Goal: Task Accomplishment & Management: Use online tool/utility

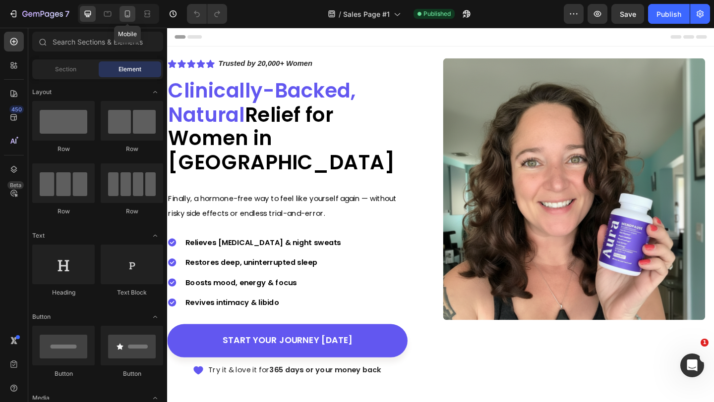
click at [130, 12] on icon at bounding box center [127, 14] width 10 height 10
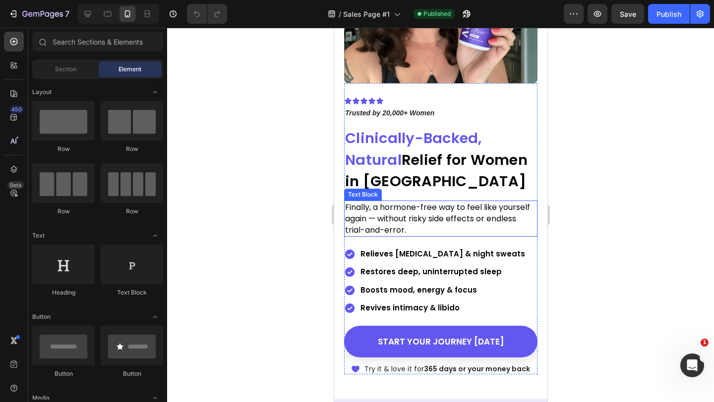
scroll to position [150, 0]
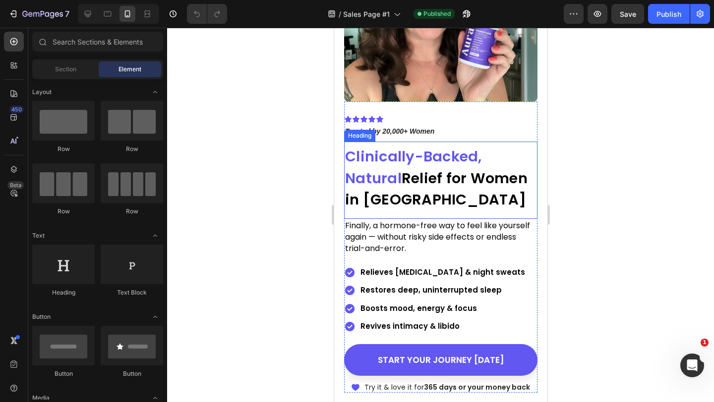
click at [456, 193] on h2 "Clinically-Backed, Natural Relief for Women in [GEOGRAPHIC_DATA]" at bounding box center [439, 178] width 193 height 67
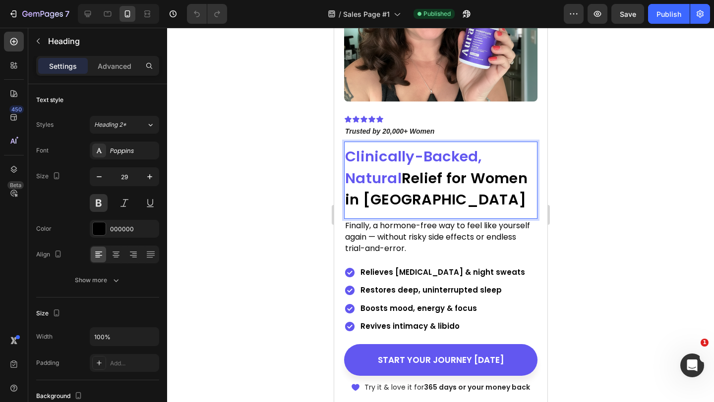
click at [456, 193] on h2 "Clinically-Backed, Natural Relief for Women in [GEOGRAPHIC_DATA]" at bounding box center [439, 178] width 193 height 67
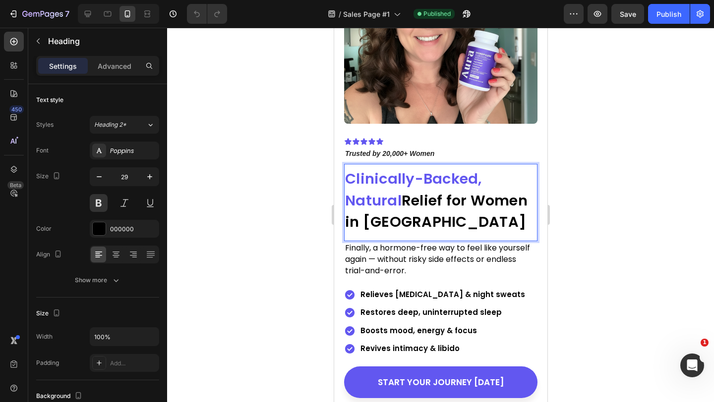
scroll to position [127, 0]
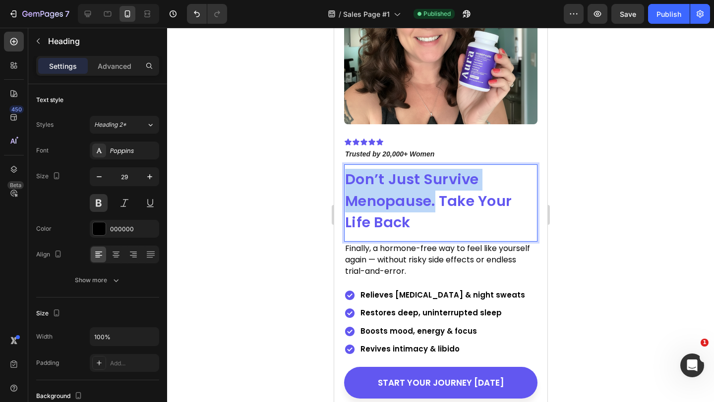
drag, startPoint x: 434, startPoint y: 201, endPoint x: 348, endPoint y: 178, distance: 88.7
click at [347, 177] on strong "Don’t Just Survive Menopause. Take Your Life Back" at bounding box center [427, 200] width 167 height 63
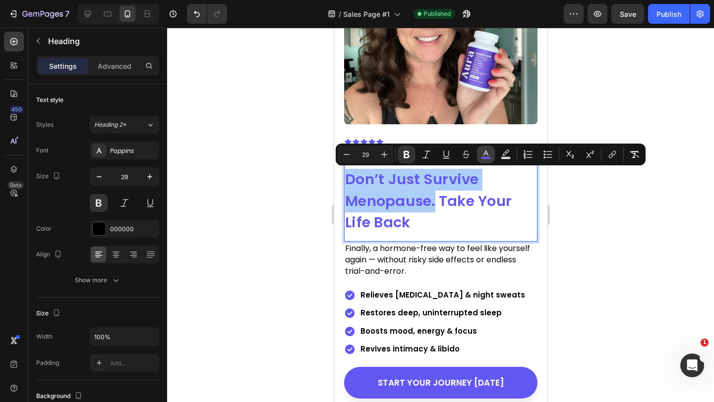
click at [487, 147] on button "color" at bounding box center [486, 155] width 18 height 18
type input "6257F0"
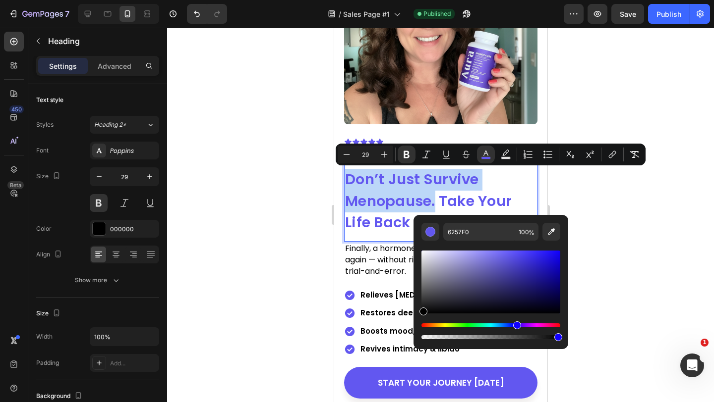
type input "000000"
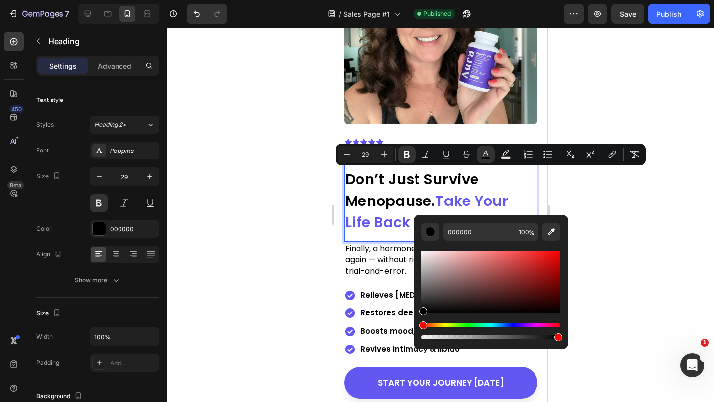
drag, startPoint x: 443, startPoint y: 284, endPoint x: 415, endPoint y: 330, distance: 53.6
click at [415, 330] on div "000000 100 %" at bounding box center [490, 278] width 155 height 126
click at [246, 332] on div at bounding box center [440, 215] width 547 height 375
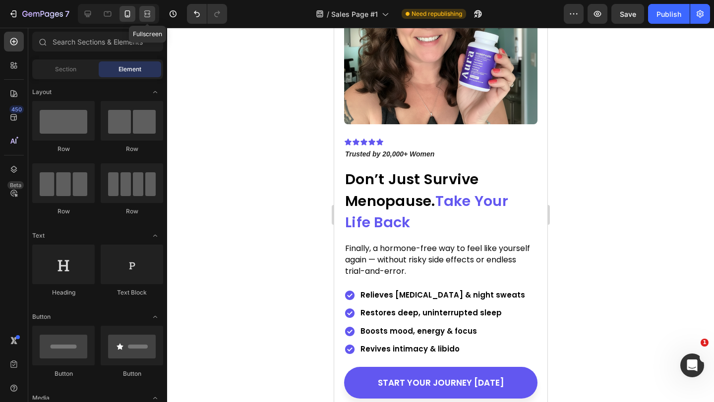
click at [145, 17] on icon at bounding box center [147, 16] width 6 height 2
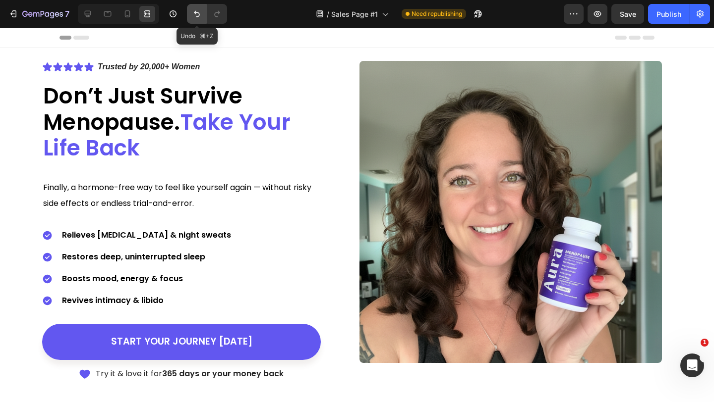
click at [198, 15] on icon "Undo/Redo" at bounding box center [197, 14] width 10 height 10
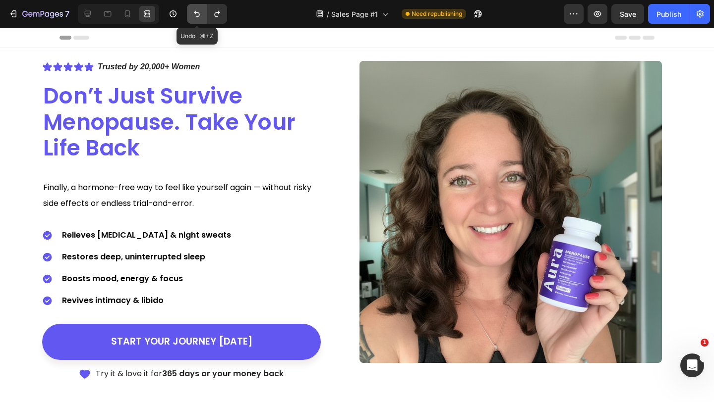
click at [198, 15] on icon "Undo/Redo" at bounding box center [197, 14] width 10 height 10
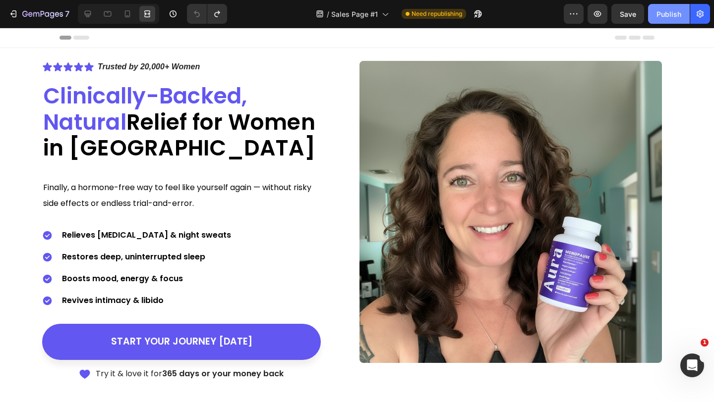
click at [682, 8] on button "Publish" at bounding box center [669, 14] width 42 height 20
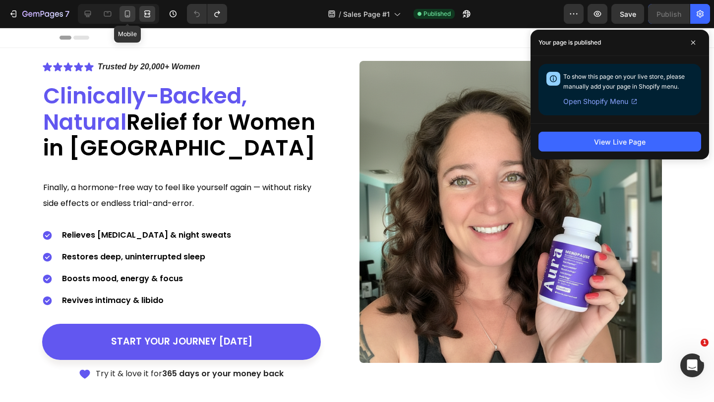
click at [128, 9] on icon at bounding box center [127, 14] width 10 height 10
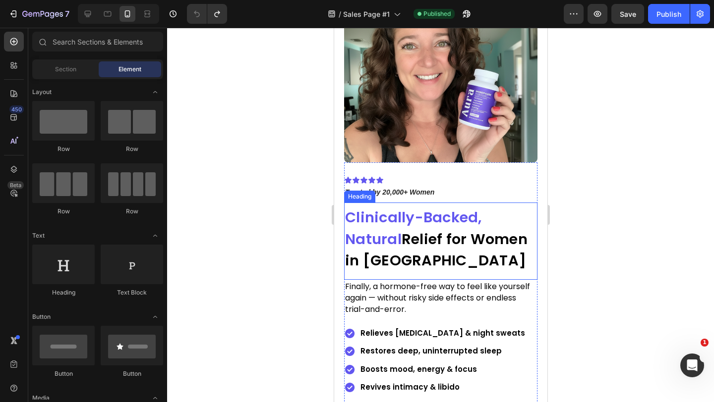
scroll to position [89, 0]
click at [472, 242] on strong "Relief for Women in [GEOGRAPHIC_DATA]" at bounding box center [435, 250] width 182 height 42
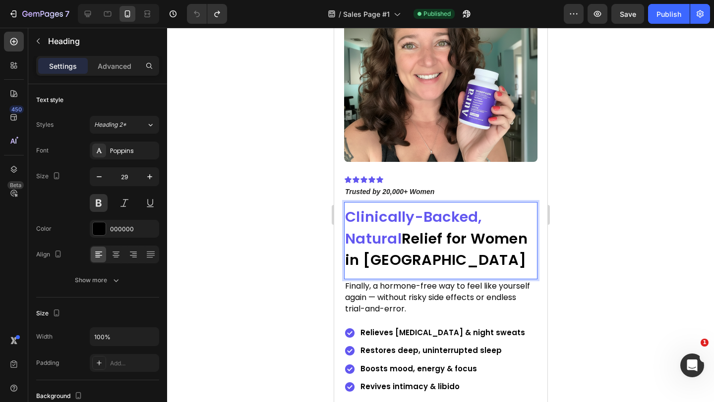
click at [462, 248] on strong "Relief for Women in [GEOGRAPHIC_DATA]" at bounding box center [435, 250] width 182 height 42
click at [397, 234] on strong "Clinically-Backed, Natural" at bounding box center [412, 228] width 137 height 42
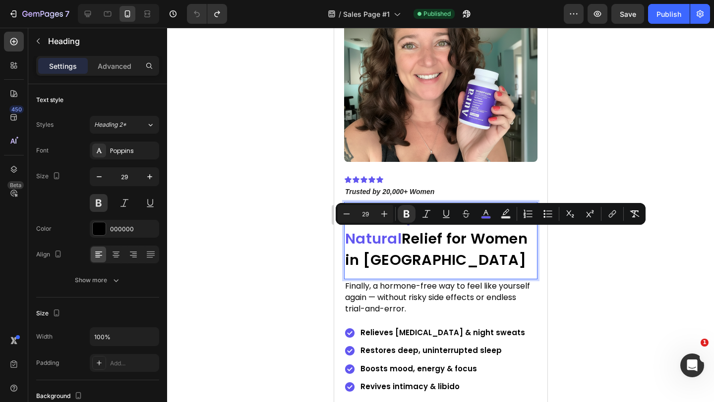
click at [469, 260] on p "Clinically-Backed, Natural Relief for Women in [GEOGRAPHIC_DATA]" at bounding box center [439, 239] width 191 height 65
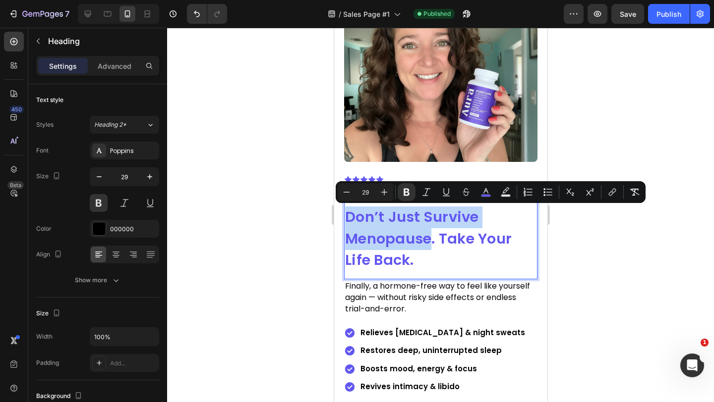
drag, startPoint x: 433, startPoint y: 238, endPoint x: 346, endPoint y: 219, distance: 88.7
click at [346, 219] on strong "Don’t Just Survive Menopause. Take Your Life Back." at bounding box center [427, 238] width 167 height 63
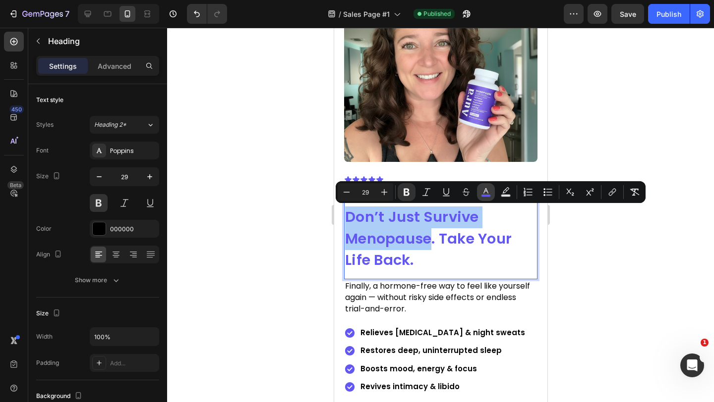
click at [485, 188] on icon "Editor contextual toolbar" at bounding box center [486, 192] width 10 height 10
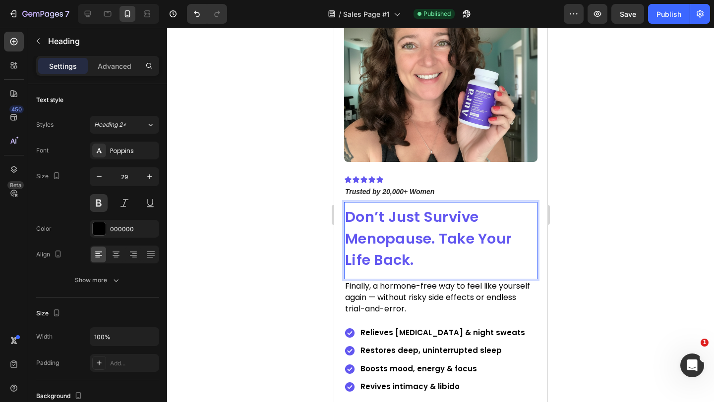
click at [435, 239] on strong "Don’t Just Survive Menopause. Take Your Life Back." at bounding box center [427, 238] width 167 height 63
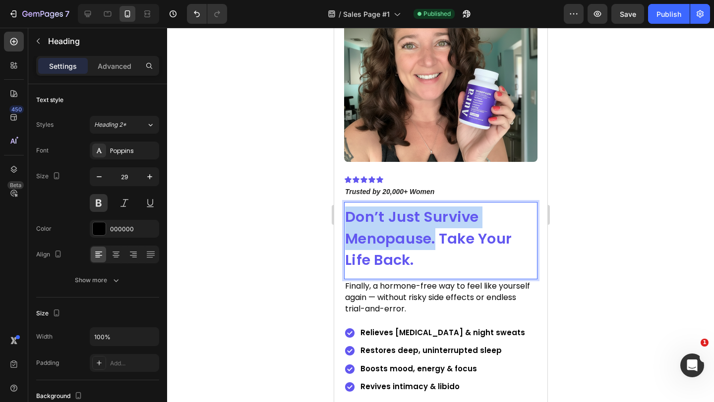
drag, startPoint x: 435, startPoint y: 239, endPoint x: 345, endPoint y: 218, distance: 92.1
click at [345, 218] on strong "Don’t Just Survive Menopause. Take Your Life Back." at bounding box center [427, 238] width 167 height 63
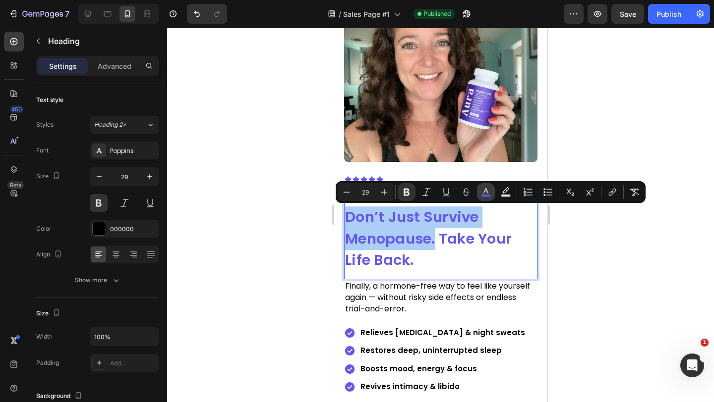
click at [486, 197] on rect "Editor contextual toolbar" at bounding box center [485, 196] width 9 height 2
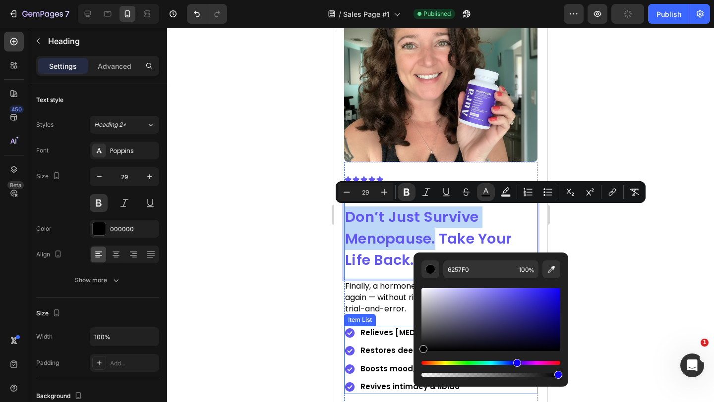
type input "000000"
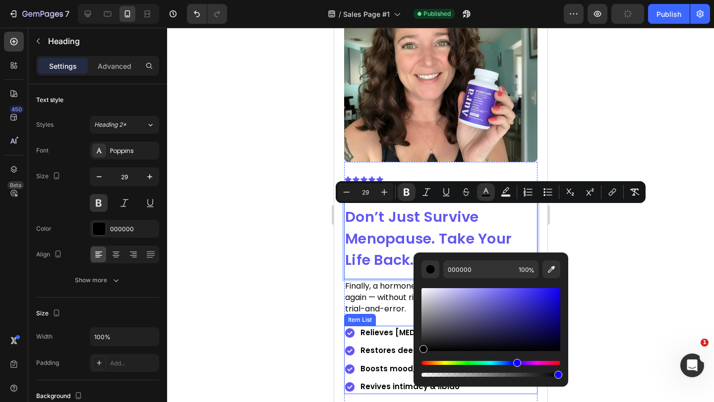
drag, startPoint x: 766, startPoint y: 365, endPoint x: 410, endPoint y: 363, distance: 355.8
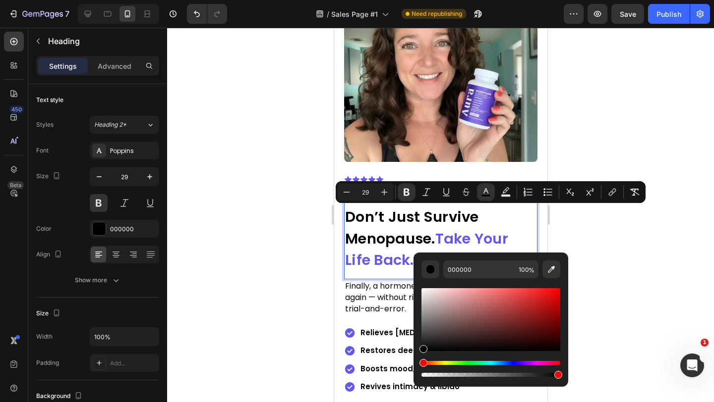
click at [257, 349] on div at bounding box center [440, 215] width 547 height 375
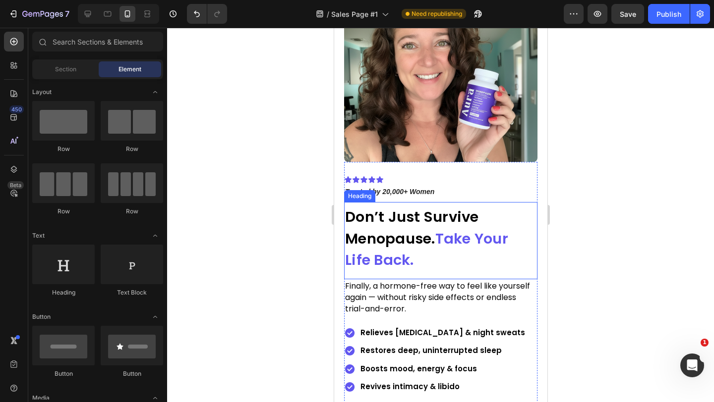
click at [421, 264] on p "⁠⁠⁠⁠⁠⁠⁠ Don’t Just Survive Menopause. Take Your Life Back." at bounding box center [439, 239] width 191 height 65
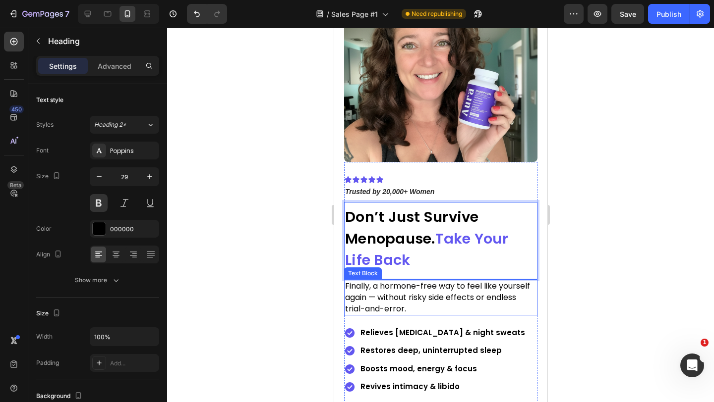
click at [277, 303] on div at bounding box center [440, 215] width 547 height 375
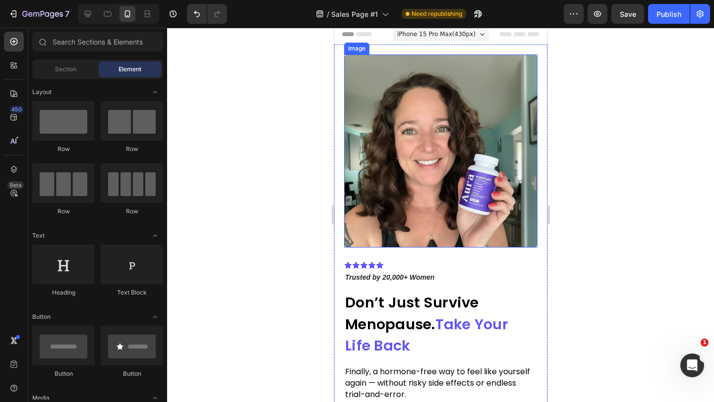
scroll to position [0, 0]
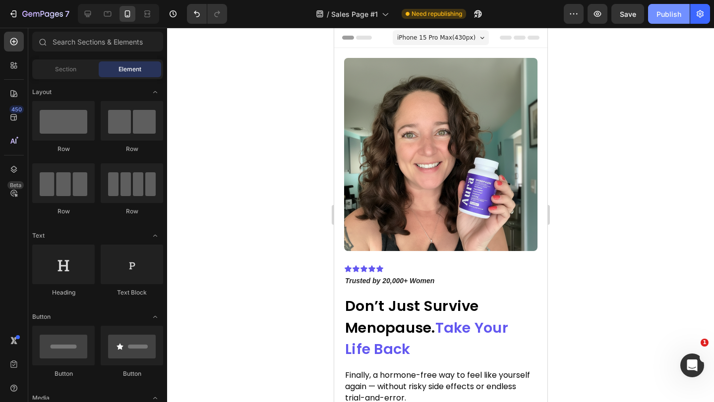
click at [662, 16] on div "Publish" at bounding box center [668, 14] width 25 height 10
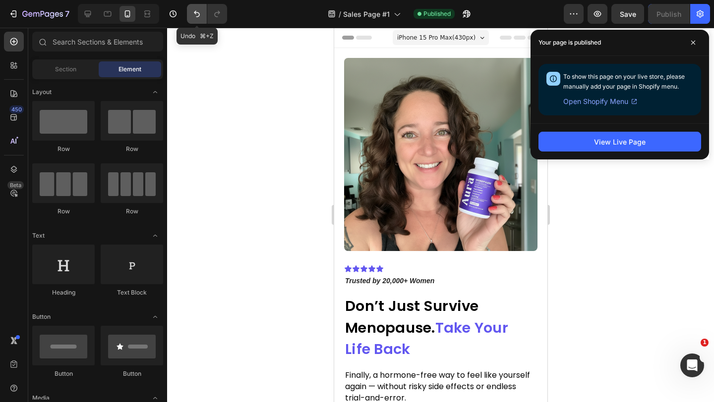
click at [193, 21] on button "Undo/Redo" at bounding box center [197, 14] width 20 height 20
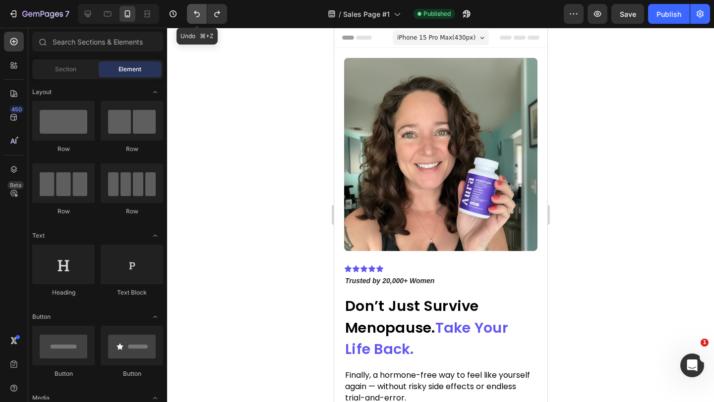
click at [193, 21] on button "Undo/Redo" at bounding box center [197, 14] width 20 height 20
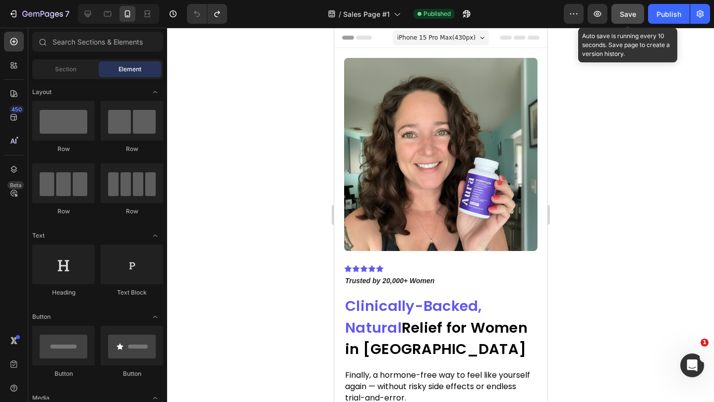
click at [624, 15] on span "Save" at bounding box center [627, 14] width 16 height 8
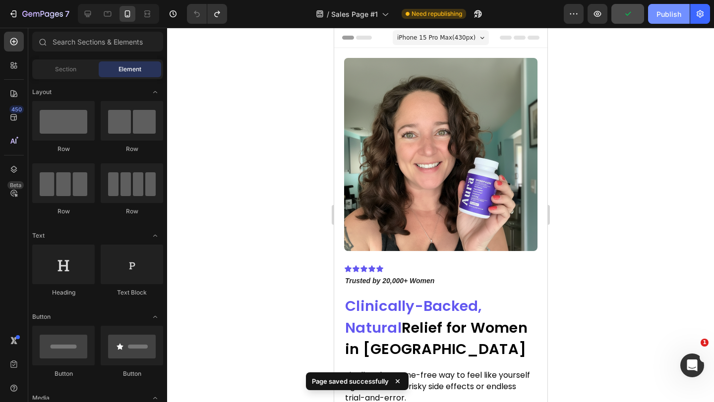
click at [664, 19] on button "Publish" at bounding box center [669, 14] width 42 height 20
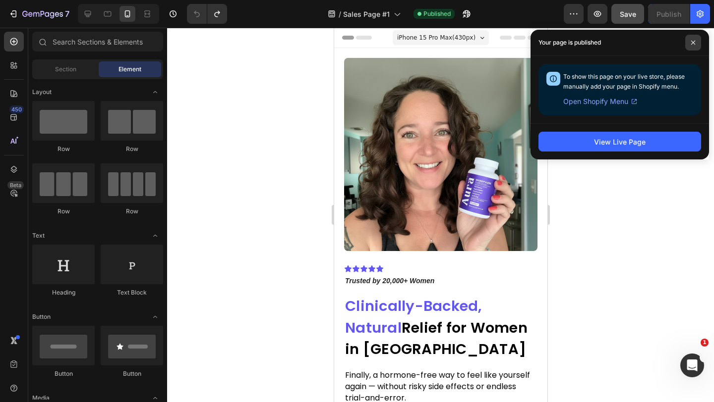
click at [696, 39] on span at bounding box center [693, 43] width 16 height 16
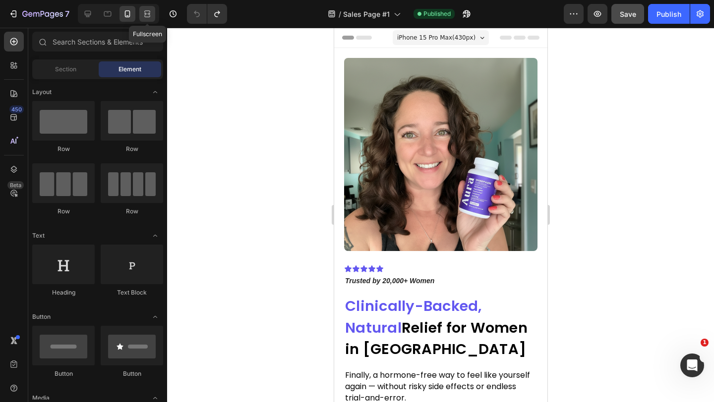
click at [145, 18] on icon at bounding box center [147, 14] width 10 height 10
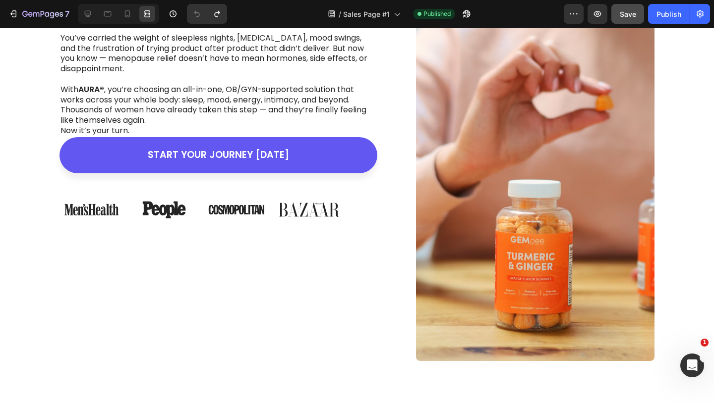
scroll to position [3063, 0]
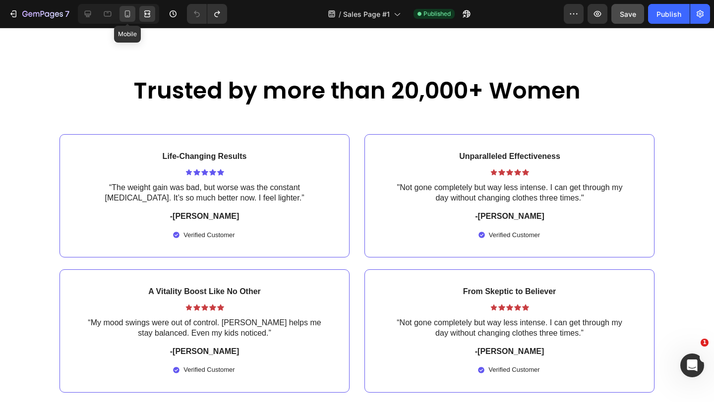
click at [129, 13] on icon at bounding box center [127, 13] width 5 height 7
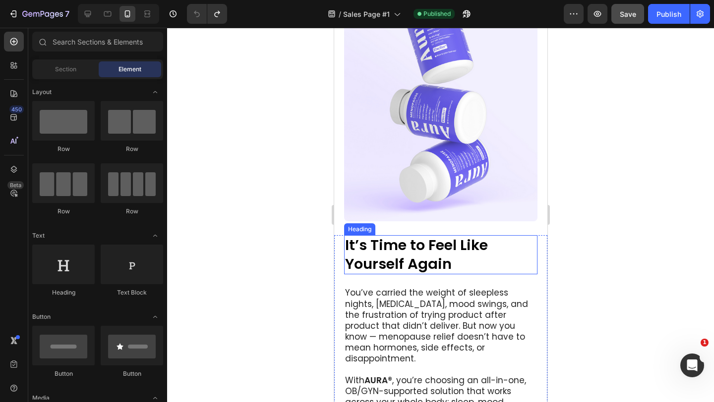
scroll to position [4523, 0]
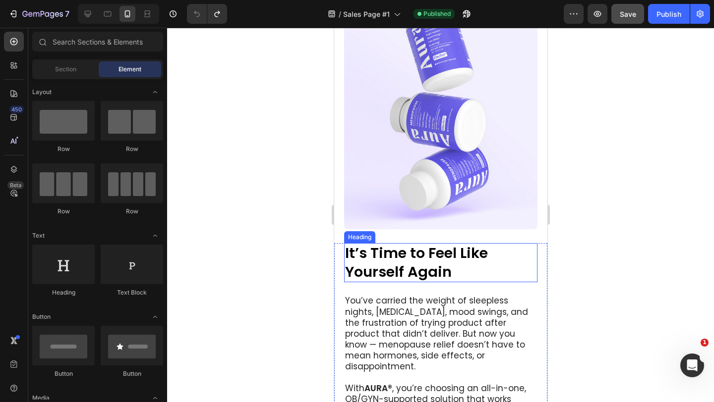
click at [397, 257] on h2 "It’s Time to Feel Like Yourself Again" at bounding box center [439, 262] width 193 height 39
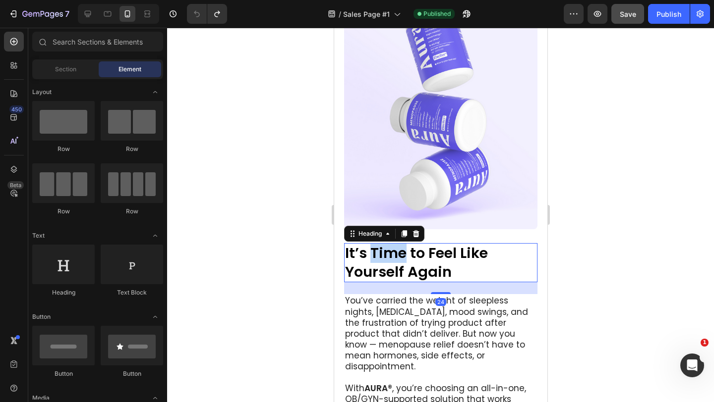
click at [397, 257] on h2 "It’s Time to Feel Like Yourself Again" at bounding box center [439, 262] width 193 height 39
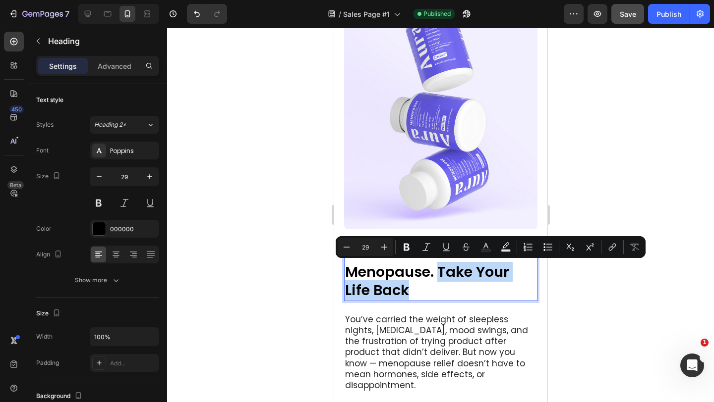
drag, startPoint x: 441, startPoint y: 273, endPoint x: 482, endPoint y: 284, distance: 42.3
click at [482, 284] on p "Don’t Just Survive Menopause. Take Your Life Back" at bounding box center [439, 272] width 191 height 56
click at [483, 243] on icon "Editor contextual toolbar" at bounding box center [486, 247] width 10 height 10
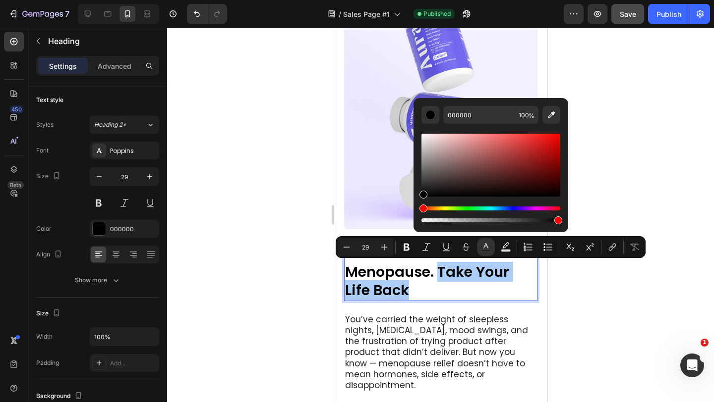
click at [268, 181] on div at bounding box center [440, 215] width 547 height 375
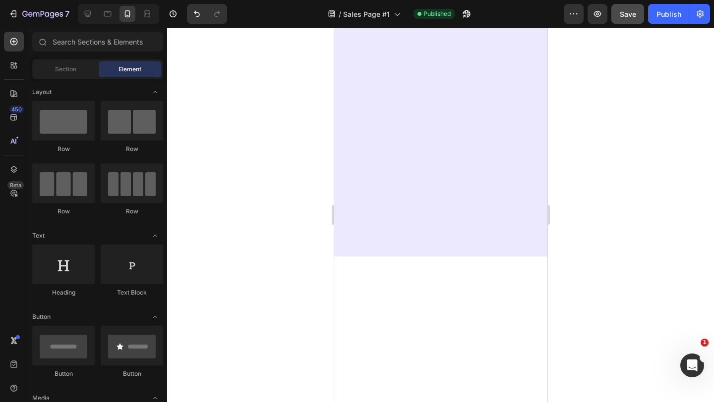
scroll to position [0, 0]
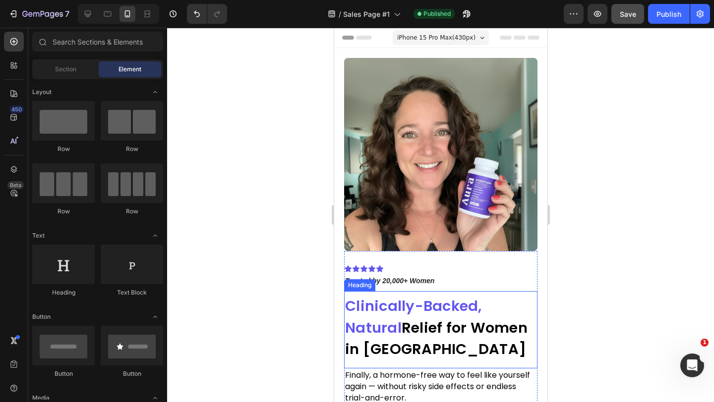
click at [385, 315] on strong "Clinically-Backed, Natural" at bounding box center [412, 317] width 137 height 42
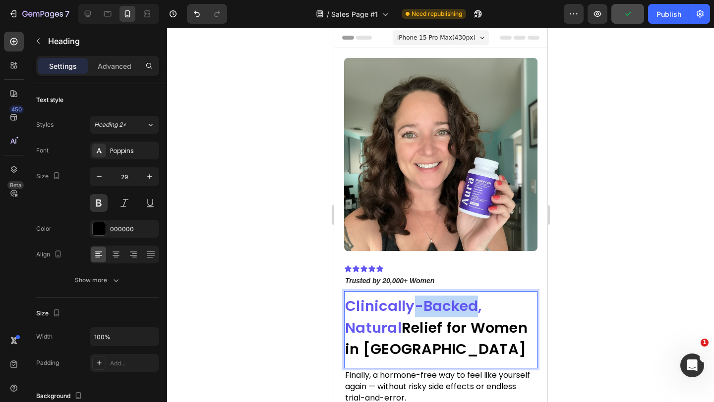
drag, startPoint x: 475, startPoint y: 306, endPoint x: 416, endPoint y: 300, distance: 59.3
click at [416, 300] on strong "Clinically-Backed, Natural" at bounding box center [412, 317] width 137 height 42
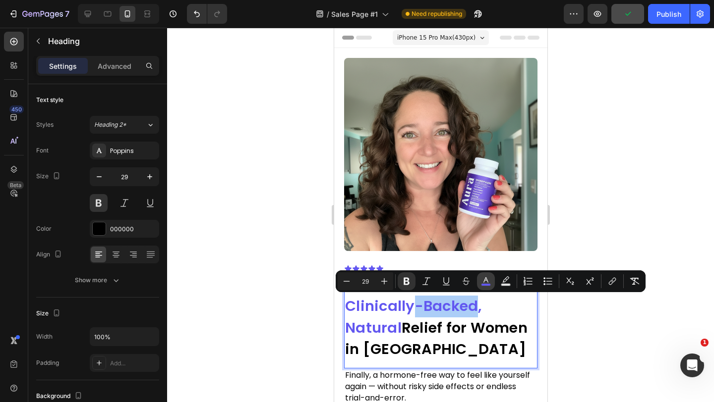
click at [489, 280] on icon "Editor contextual toolbar" at bounding box center [486, 282] width 10 height 10
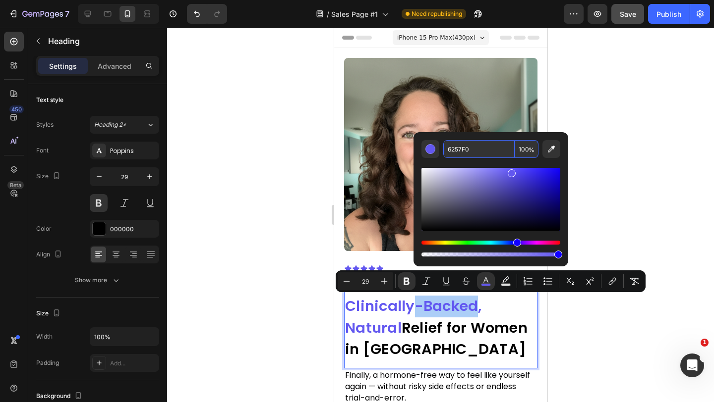
click at [480, 149] on input "6257F0" at bounding box center [478, 149] width 71 height 18
click at [624, 160] on div at bounding box center [440, 215] width 547 height 375
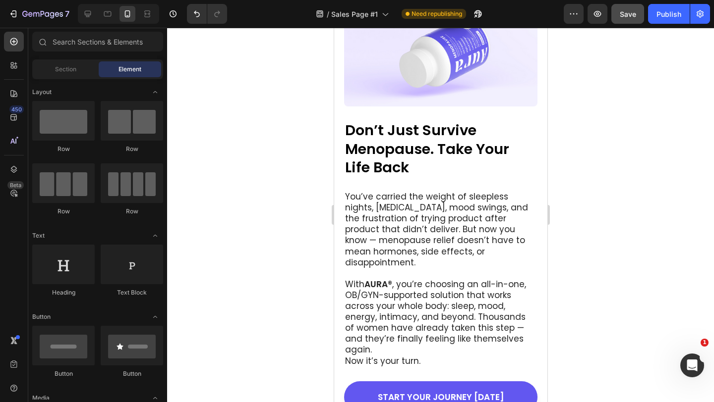
scroll to position [4778, 0]
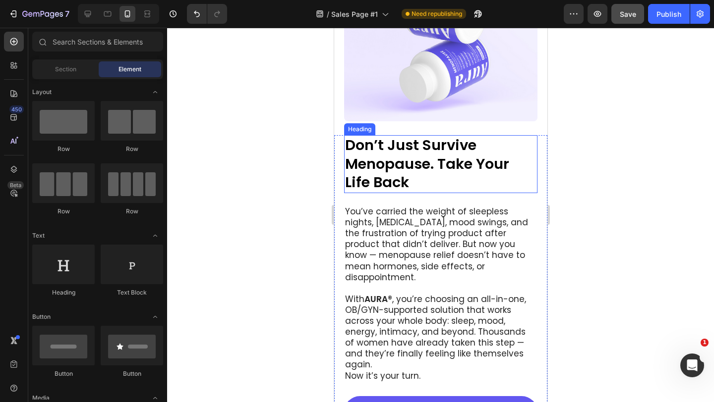
click at [450, 164] on h2 "Don’t Just Survive Menopause. Take Your Life Back" at bounding box center [439, 164] width 193 height 58
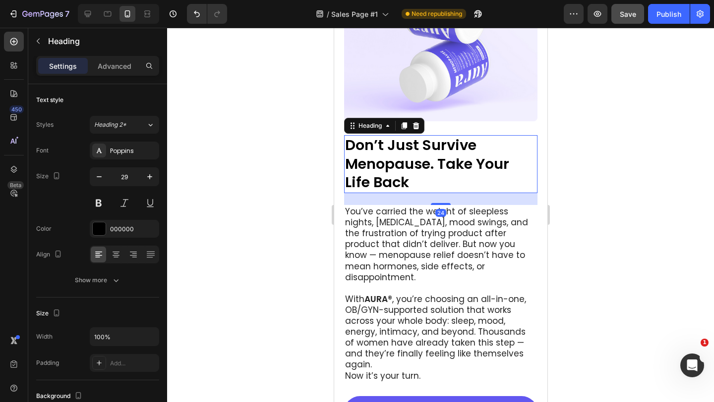
click at [450, 164] on h2 "Don’t Just Survive Menopause. Take Your Life Back" at bounding box center [439, 164] width 193 height 58
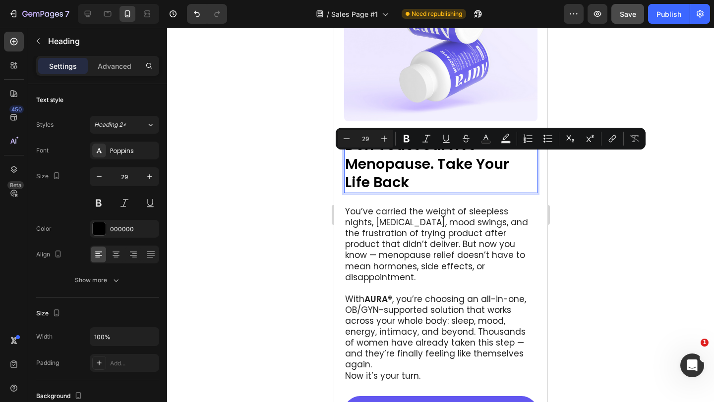
click at [444, 165] on p "Don’t Just Survive Menopause. Take Your Life Back" at bounding box center [439, 164] width 191 height 56
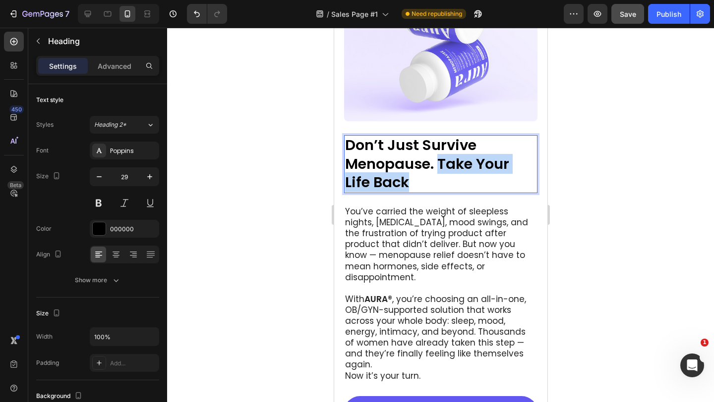
drag, startPoint x: 440, startPoint y: 165, endPoint x: 452, endPoint y: 177, distance: 17.5
click at [452, 177] on p "Don’t Just Survive Menopause. Take Your Life Back" at bounding box center [439, 164] width 191 height 56
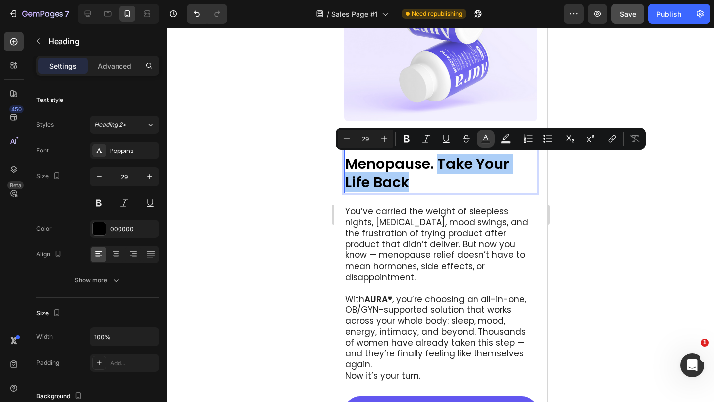
click at [489, 142] on rect "Editor contextual toolbar" at bounding box center [485, 142] width 9 height 2
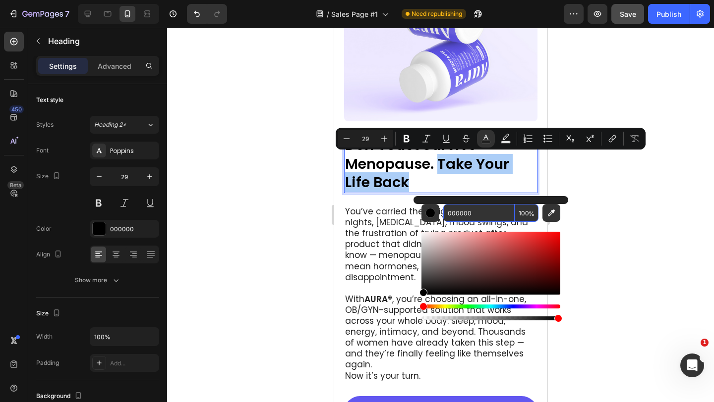
click at [485, 216] on input "000000" at bounding box center [478, 213] width 71 height 18
paste input "6257F"
type input "6257F0"
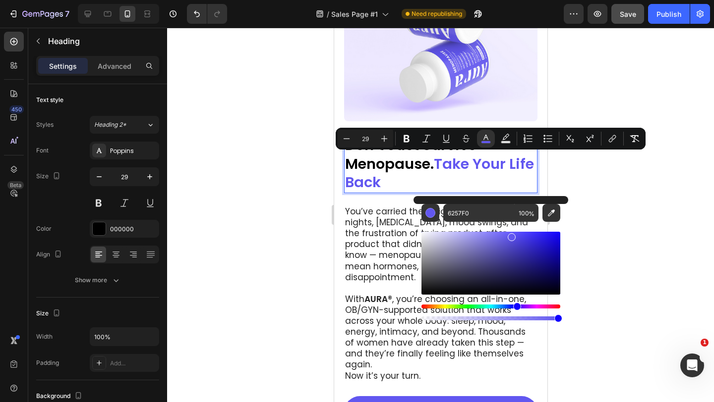
click at [625, 216] on div at bounding box center [440, 215] width 547 height 375
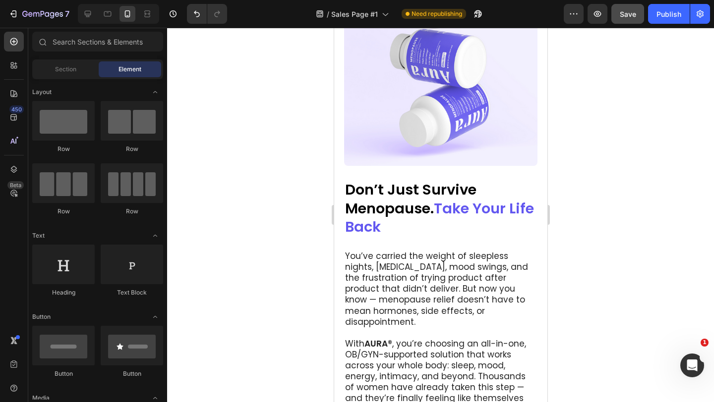
scroll to position [4530, 0]
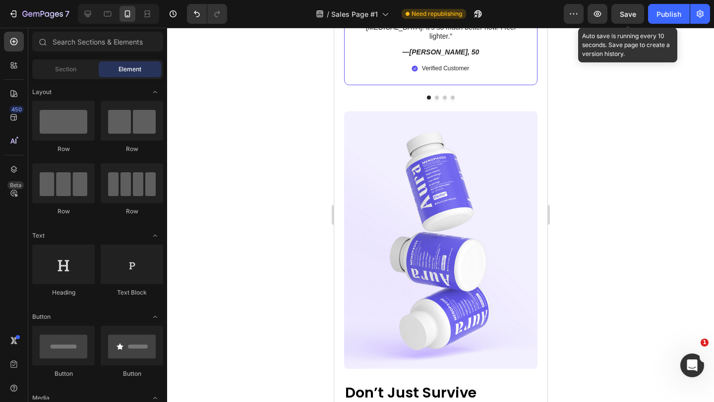
click at [622, 14] on span "Save" at bounding box center [627, 14] width 16 height 8
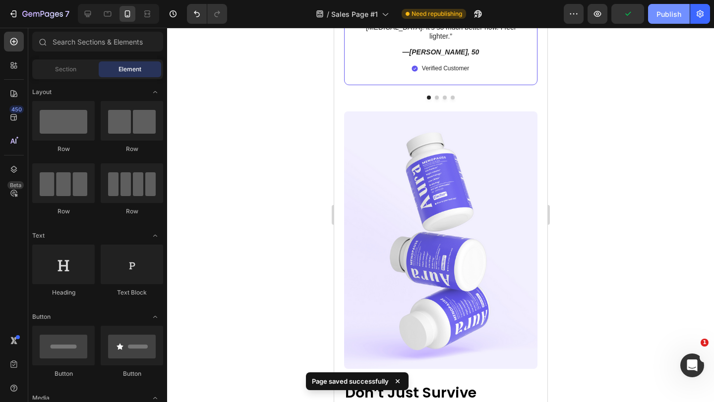
click at [664, 14] on div "Publish" at bounding box center [668, 14] width 25 height 10
